Goal: Find specific page/section: Find specific page/section

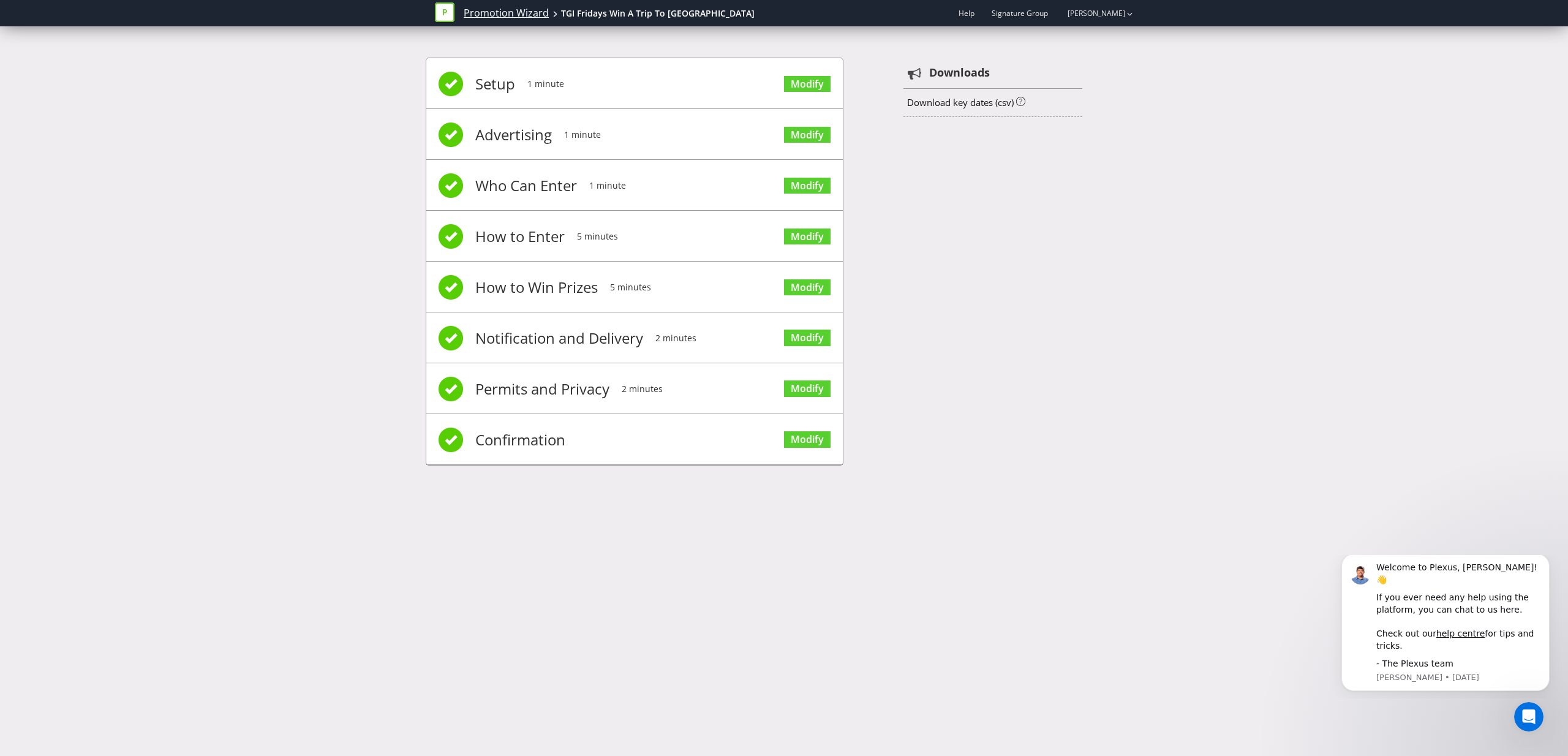
click at [527, 16] on link "Promotion Wizard" at bounding box center [506, 13] width 85 height 14
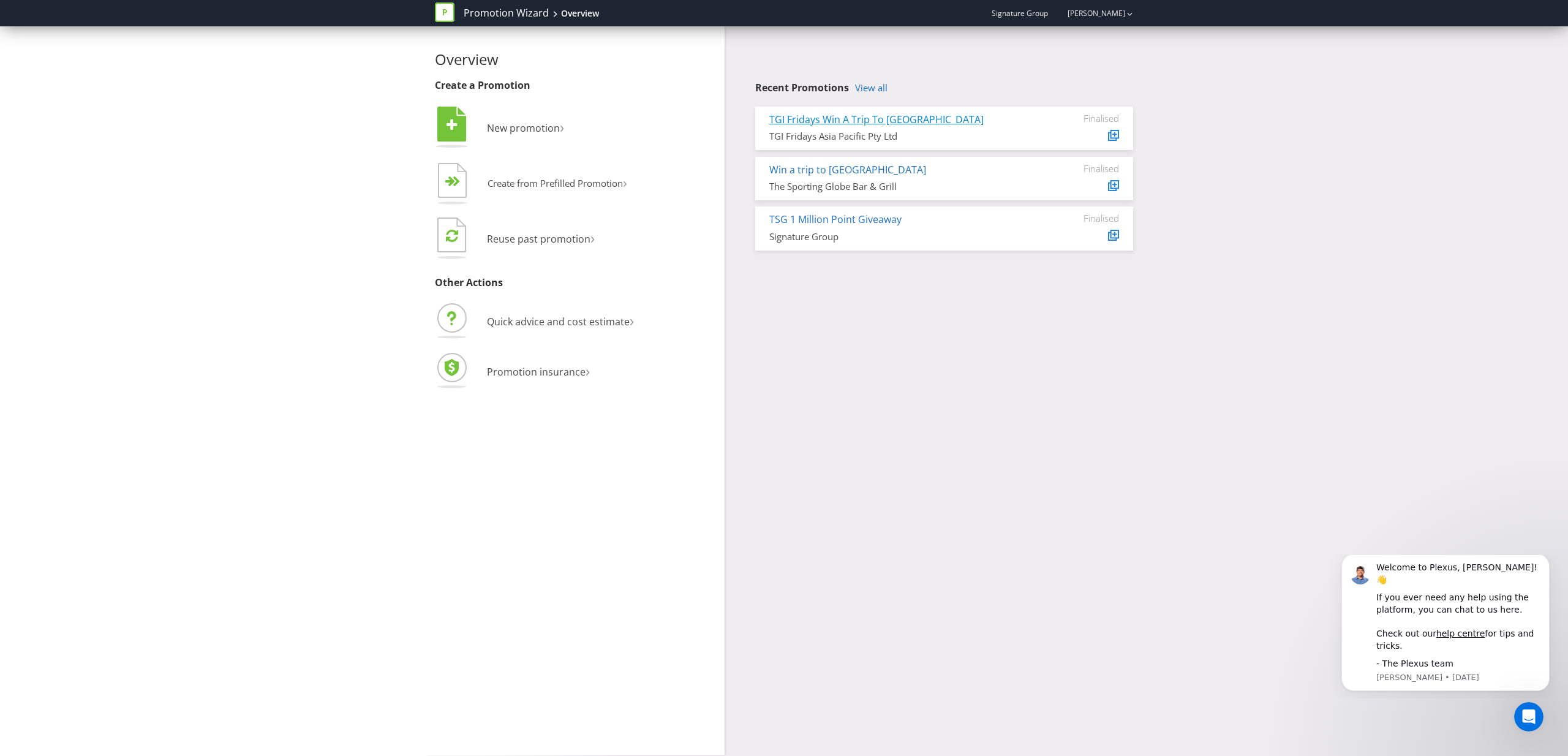
click at [837, 115] on link "TGI Fridays Win A Trip To [GEOGRAPHIC_DATA]" at bounding box center [876, 119] width 215 height 14
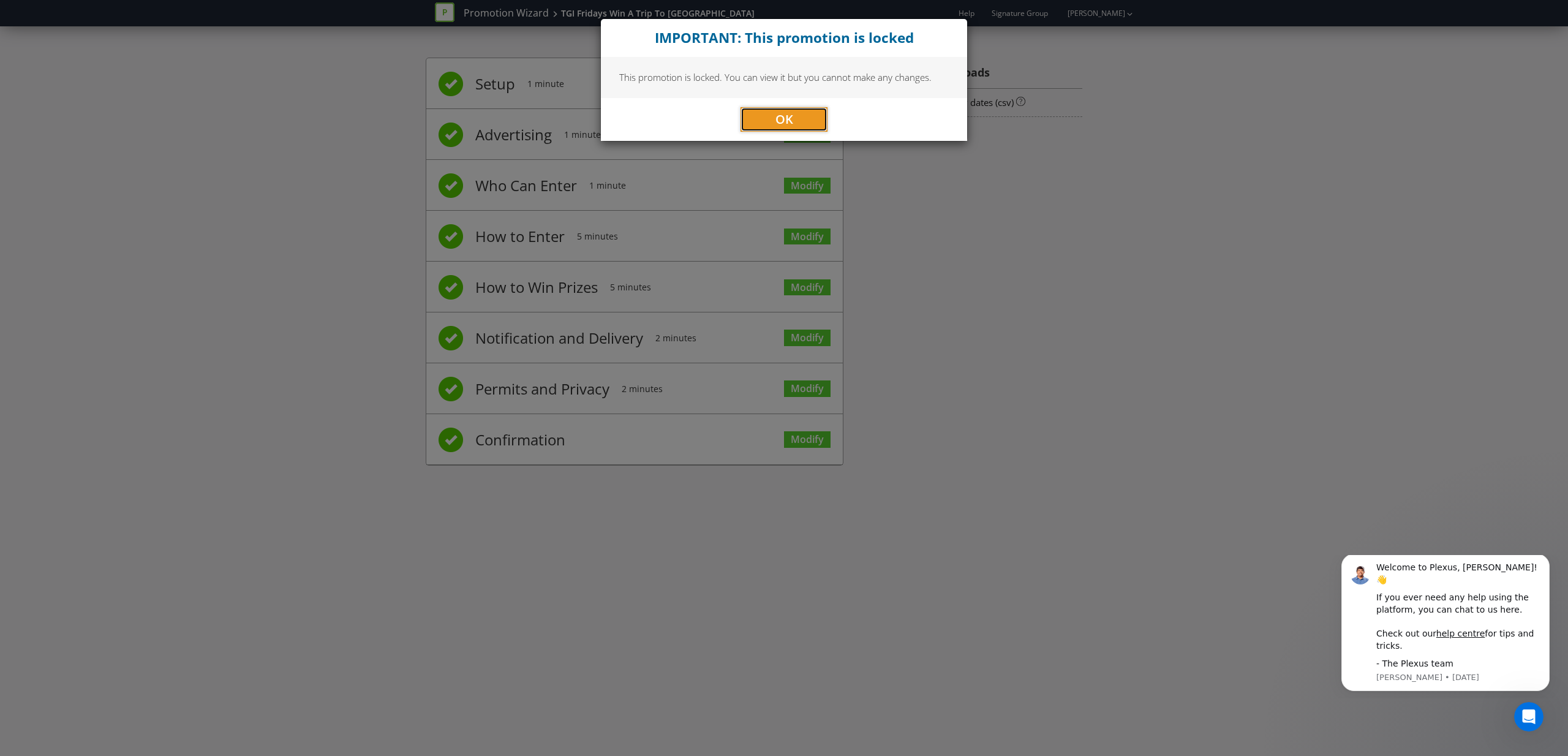
click at [803, 113] on button "OK" at bounding box center [783, 119] width 87 height 25
